Goal: Book appointment/travel/reservation

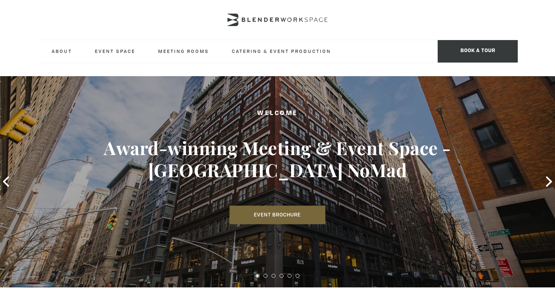
type div "[DATE]"
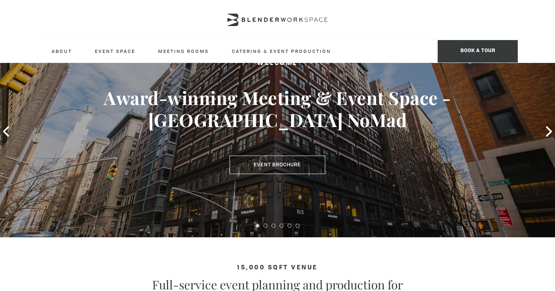
scroll to position [52, 0]
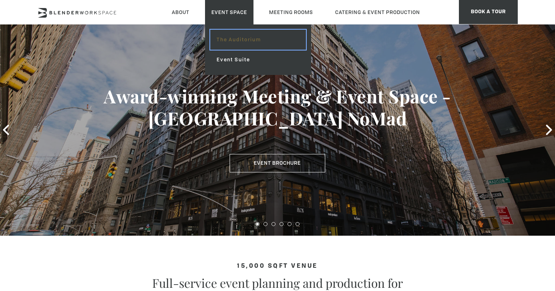
click at [237, 39] on link "The Auditorium" at bounding box center [258, 40] width 96 height 20
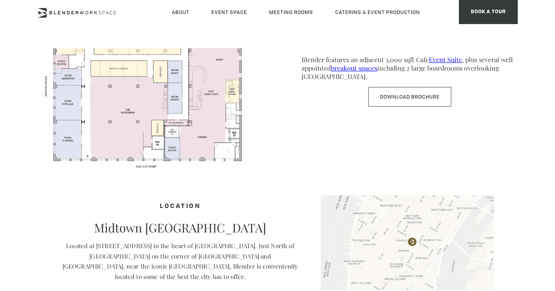
scroll to position [413, 0]
